Goal: Find specific page/section: Find specific page/section

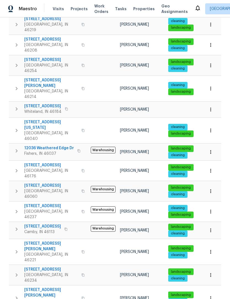
scroll to position [247, 0]
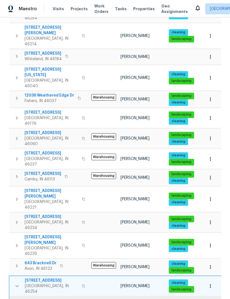
scroll to position [303, 0]
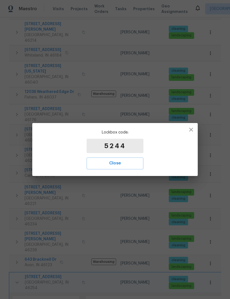
click at [110, 166] on span "Close" at bounding box center [115, 162] width 45 height 7
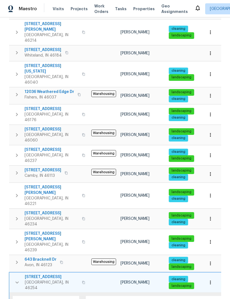
click at [15, 279] on icon "button" at bounding box center [17, 282] width 7 height 7
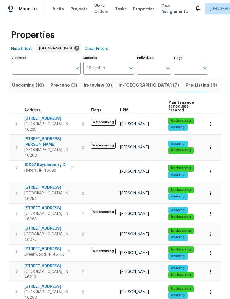
scroll to position [0, 0]
click at [185, 85] on span "Pre-Listing (4)" at bounding box center [200, 85] width 31 height 8
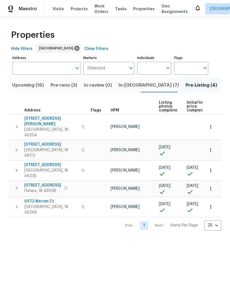
click at [48, 118] on span "[STREET_ADDRESS][PERSON_NAME]" at bounding box center [51, 121] width 54 height 11
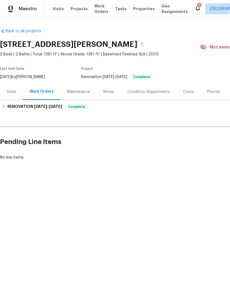
click at [213, 91] on div "Photos" at bounding box center [213, 92] width 13 height 6
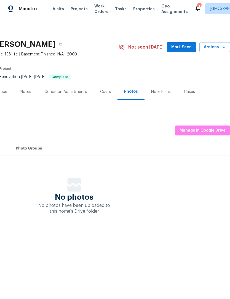
scroll to position [0, 82]
click at [207, 129] on span "Manage in Google Drive" at bounding box center [202, 130] width 46 height 7
click at [205, 131] on span "Manage in Google Drive" at bounding box center [202, 130] width 46 height 7
